Goal: Task Accomplishment & Management: Manage account settings

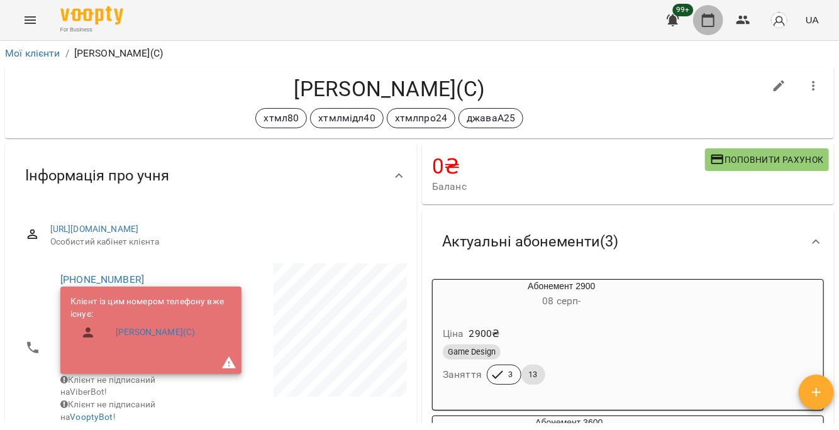
click at [704, 17] on icon "button" at bounding box center [708, 20] width 13 height 14
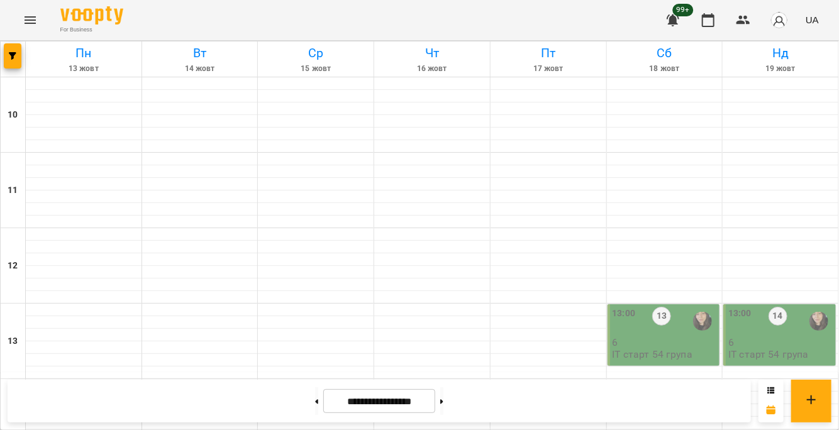
scroll to position [503, 0]
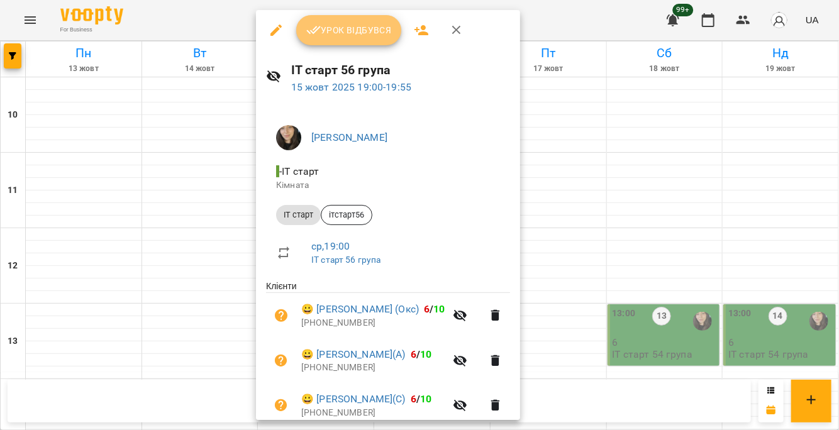
click at [336, 34] on span "Урок відбувся" at bounding box center [349, 30] width 86 height 15
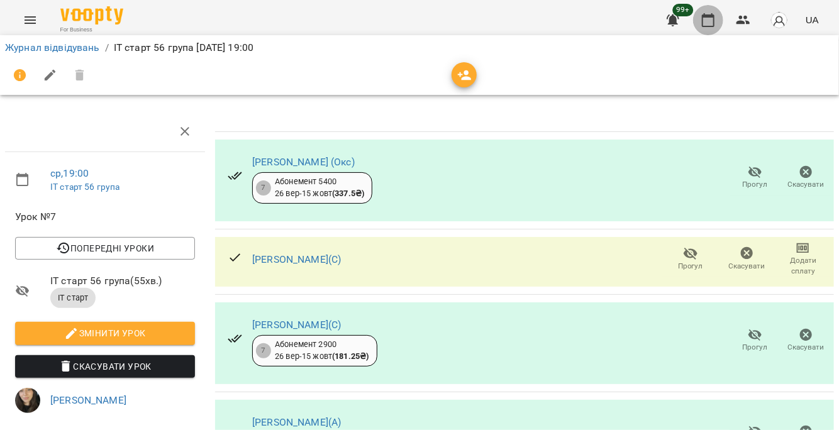
click at [700, 21] on button "button" at bounding box center [708, 20] width 30 height 30
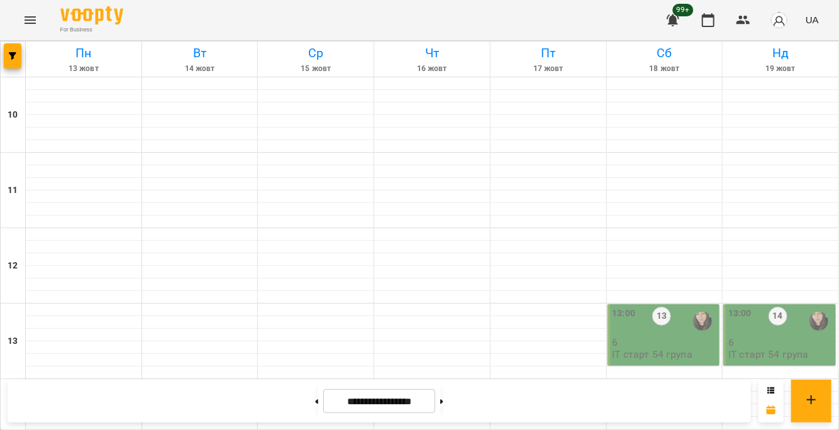
scroll to position [629, 0]
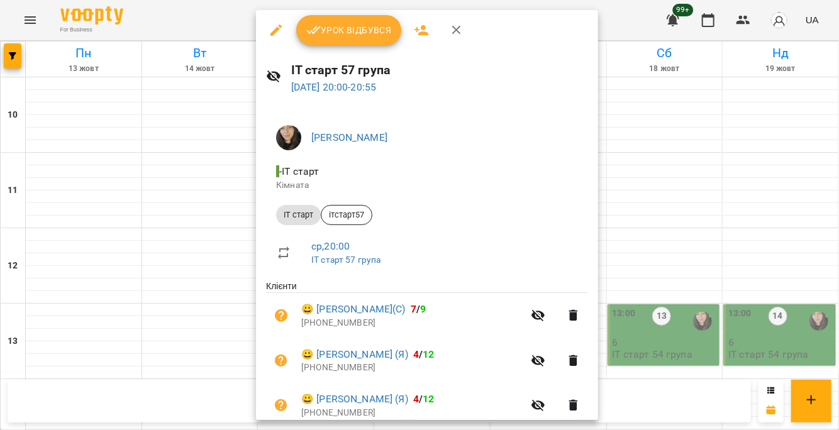
click at [347, 27] on span "Урок відбувся" at bounding box center [349, 30] width 86 height 15
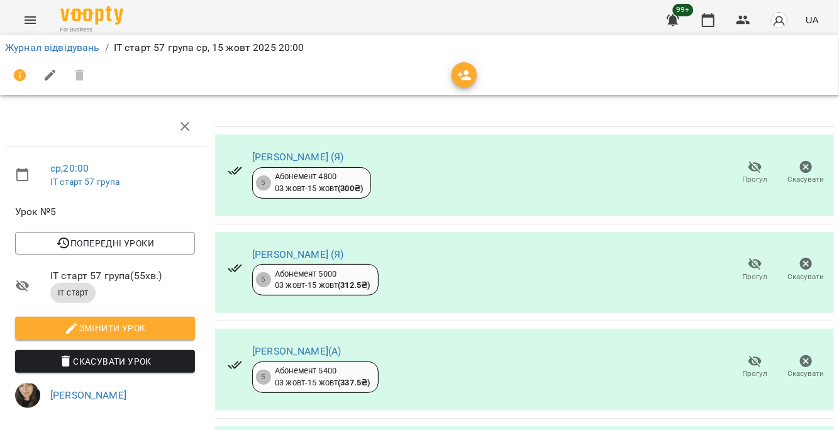
scroll to position [252, 0]
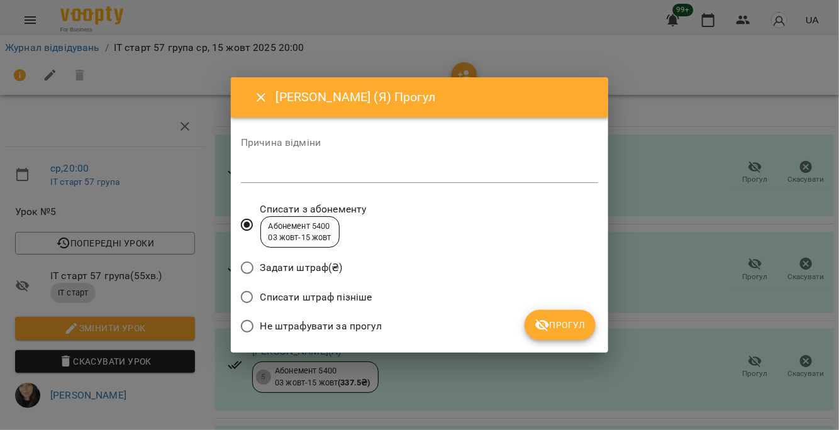
click at [570, 324] on span "Прогул" at bounding box center [559, 325] width 51 height 15
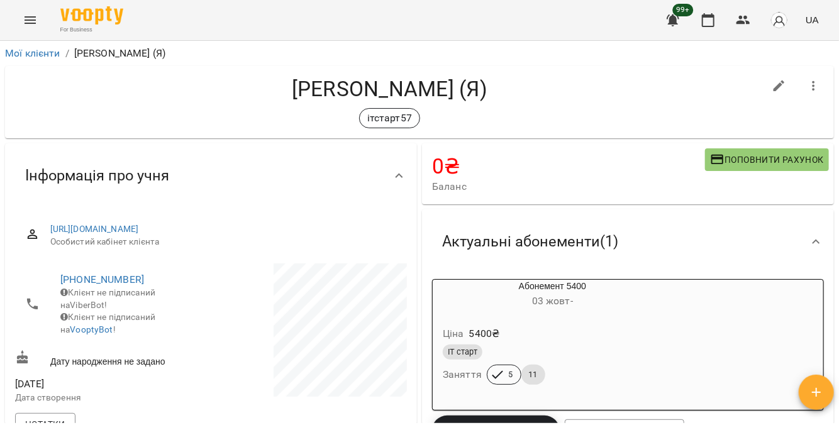
drag, startPoint x: 113, startPoint y: 244, endPoint x: 33, endPoint y: 225, distance: 82.1
click at [33, 225] on div "[URL][DOMAIN_NAME] Особистий кабінет клієнта" at bounding box center [211, 235] width 392 height 45
copy link "[URL][DOMAIN_NAME]"
click at [709, 25] on icon "button" at bounding box center [707, 20] width 15 height 15
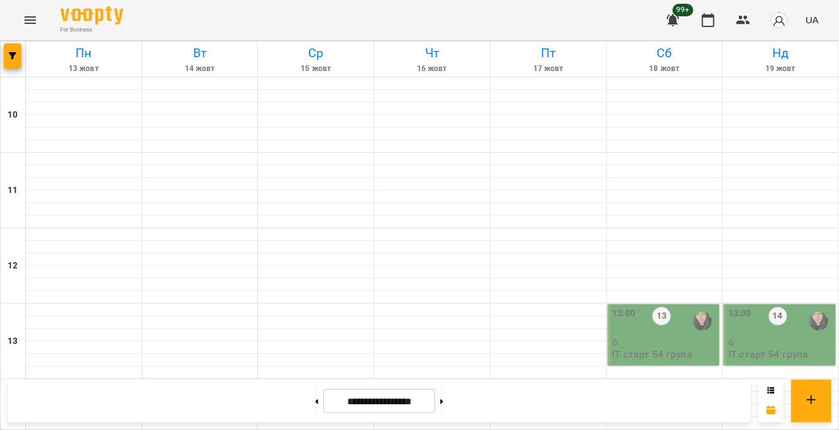
scroll to position [629, 0]
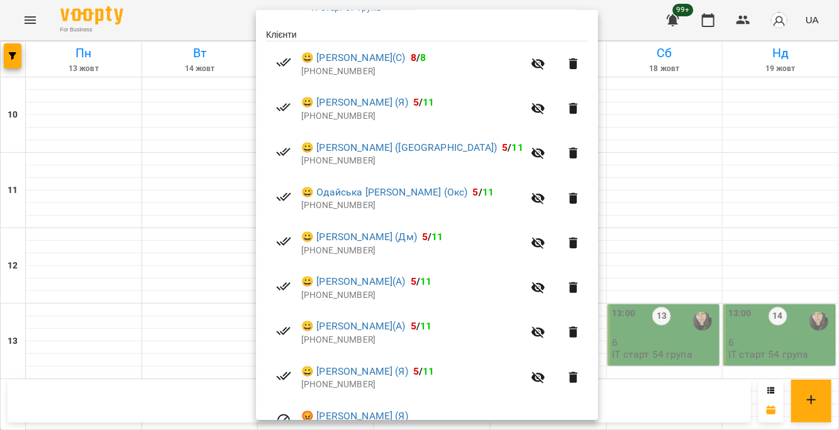
scroll to position [314, 0]
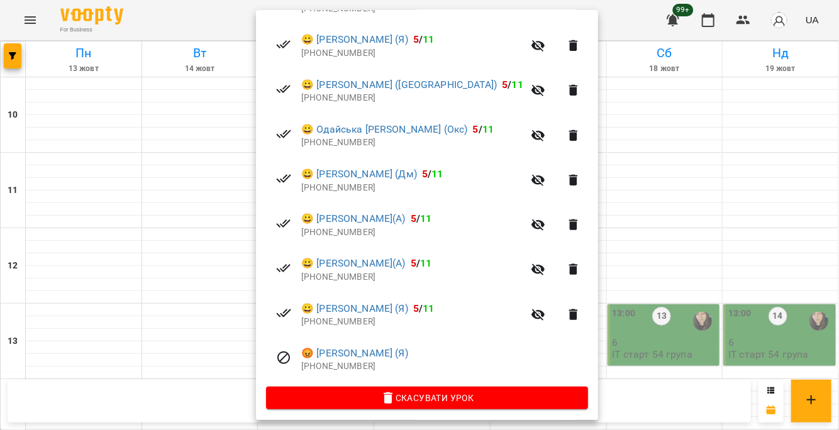
click at [721, 371] on div at bounding box center [419, 215] width 839 height 430
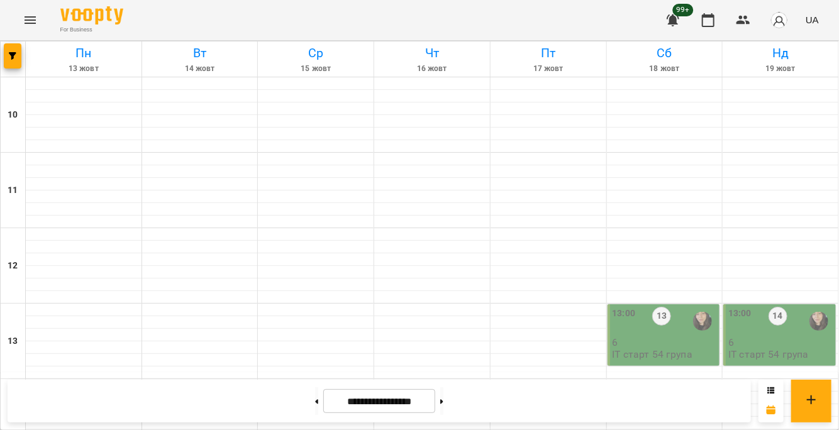
scroll to position [566, 0]
